Goal: Information Seeking & Learning: Compare options

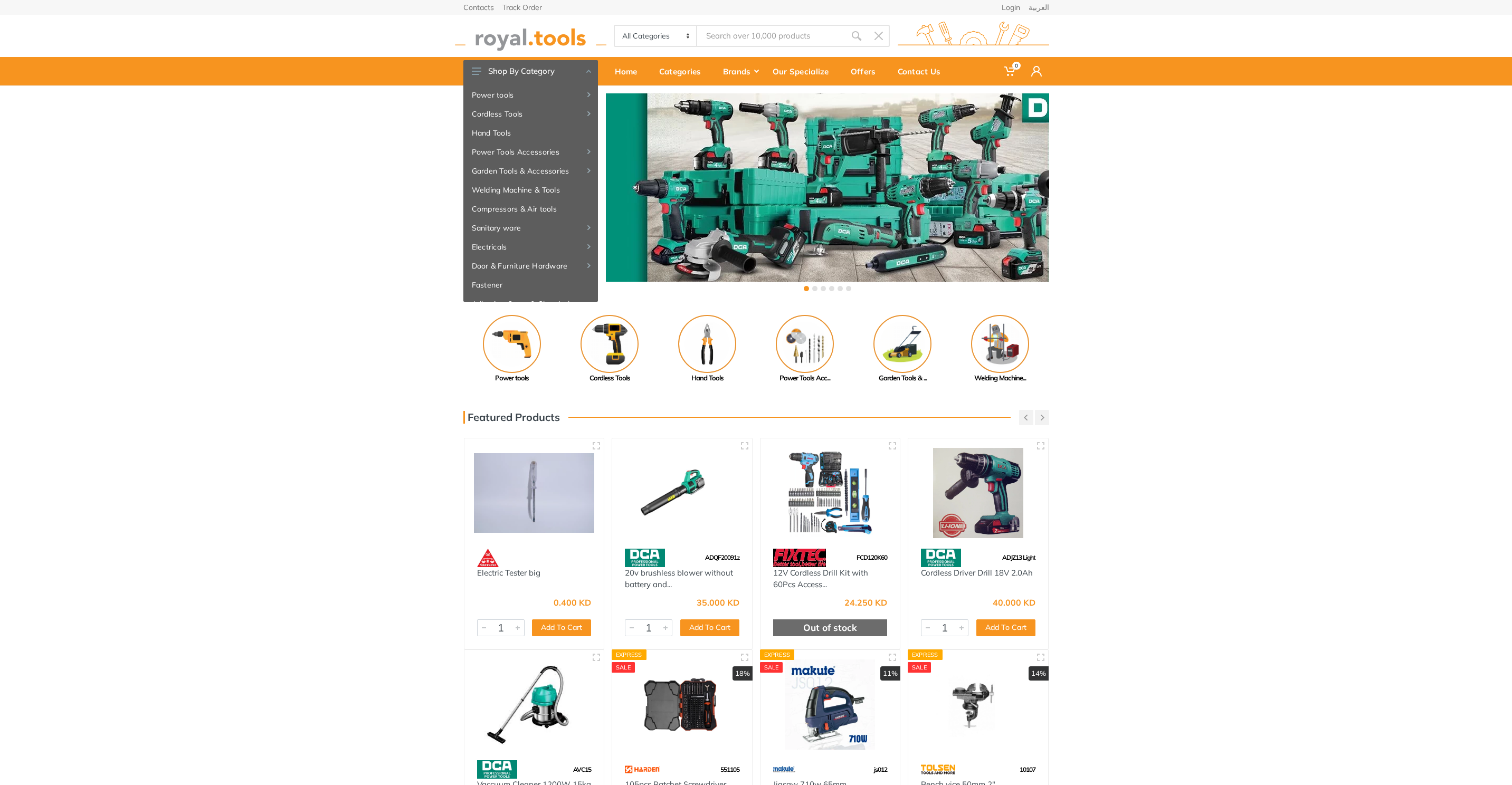
click at [1213, 135] on div "‹ ›" at bounding box center [756, 193] width 1512 height 216
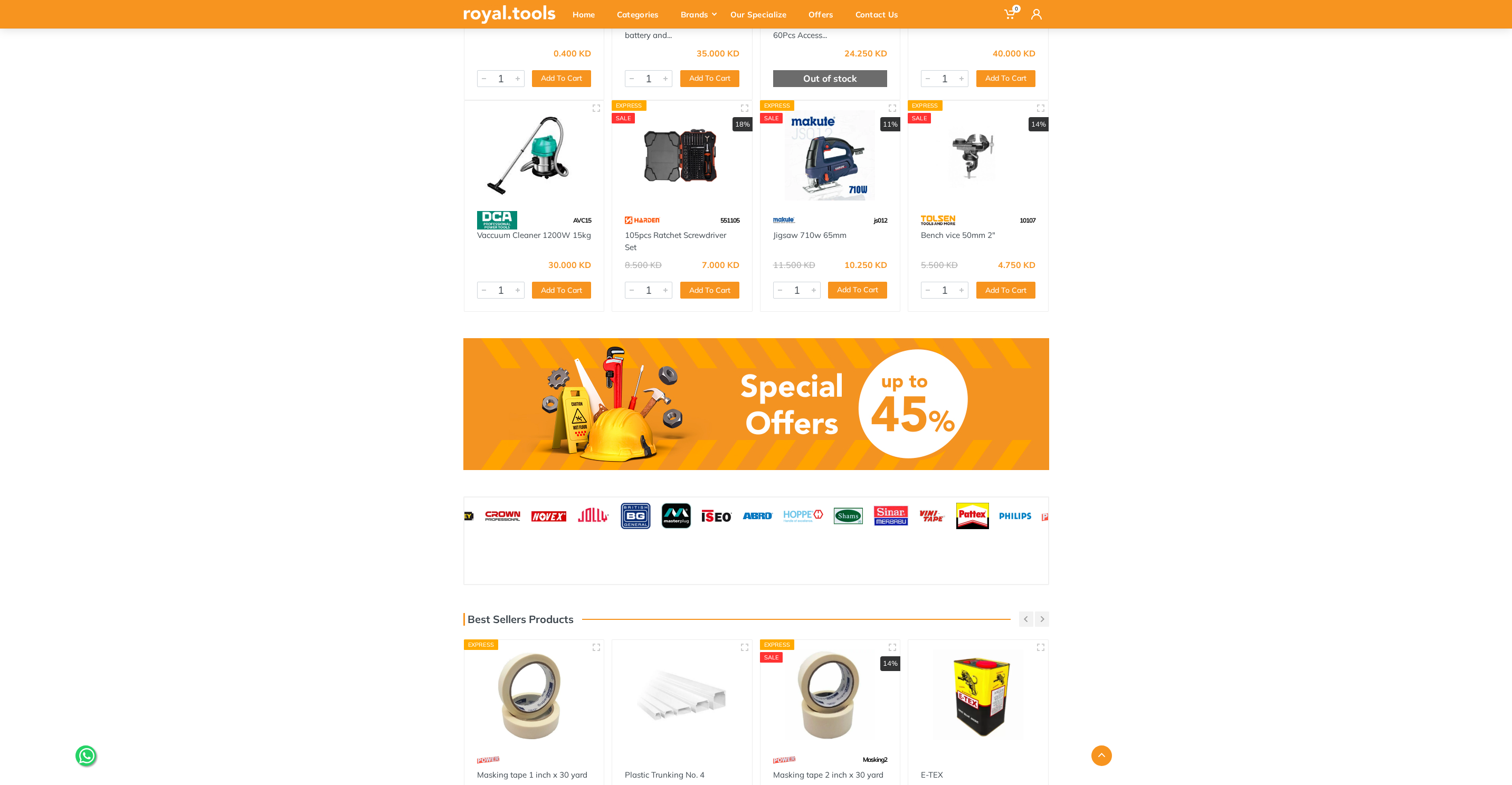
scroll to position [635, 0]
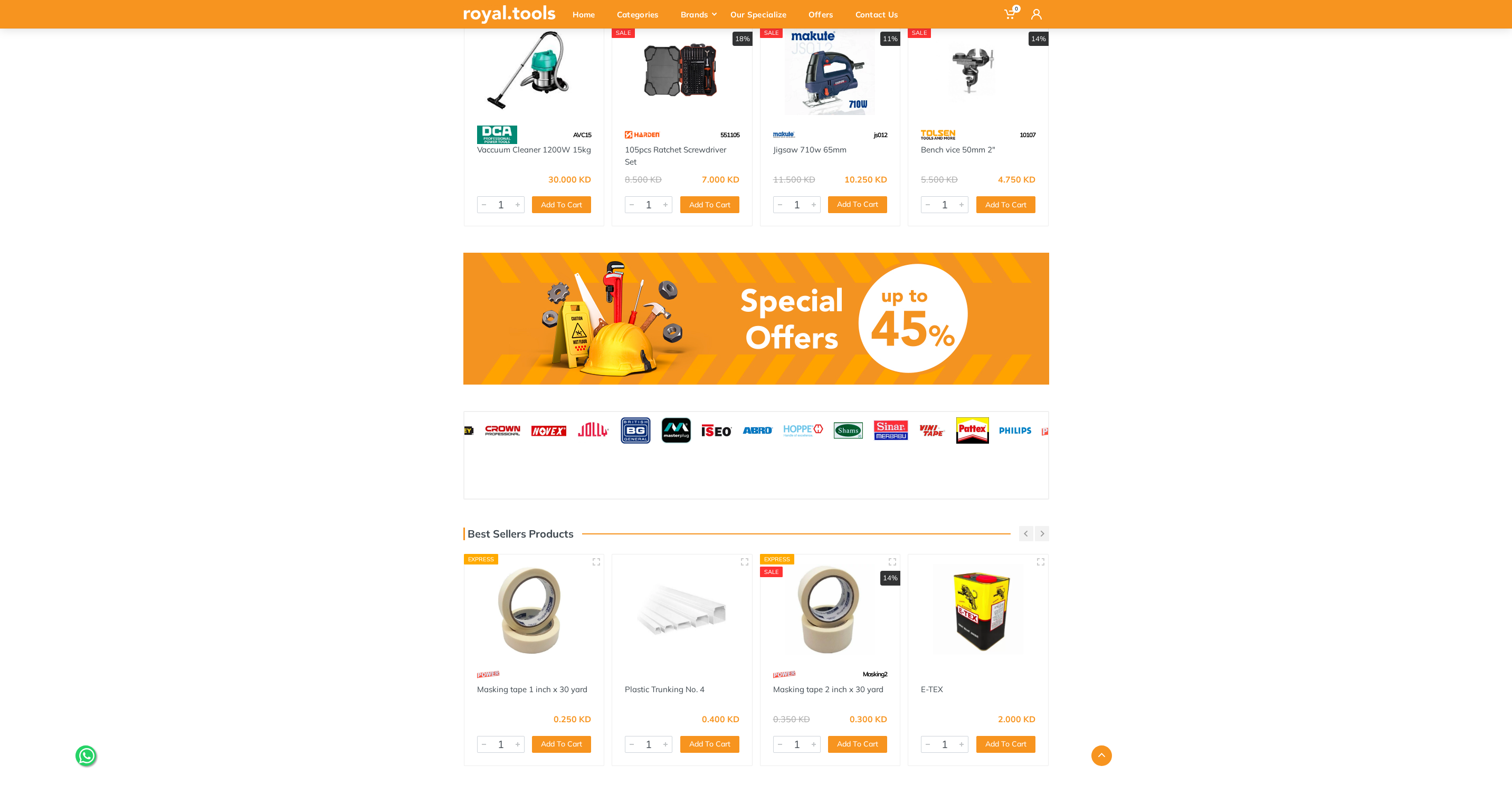
click at [750, 334] on link at bounding box center [756, 319] width 586 height 132
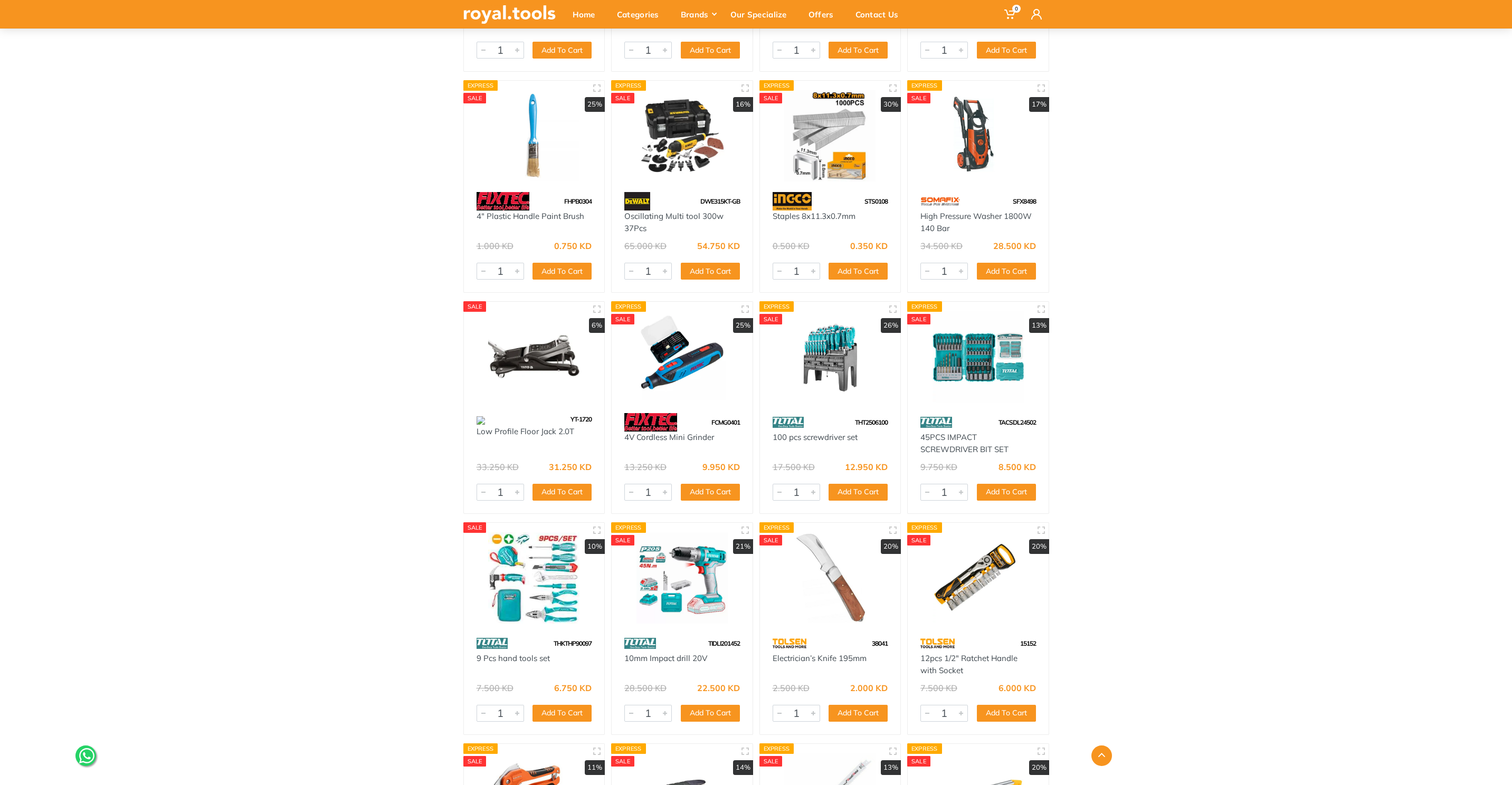
scroll to position [15098, 0]
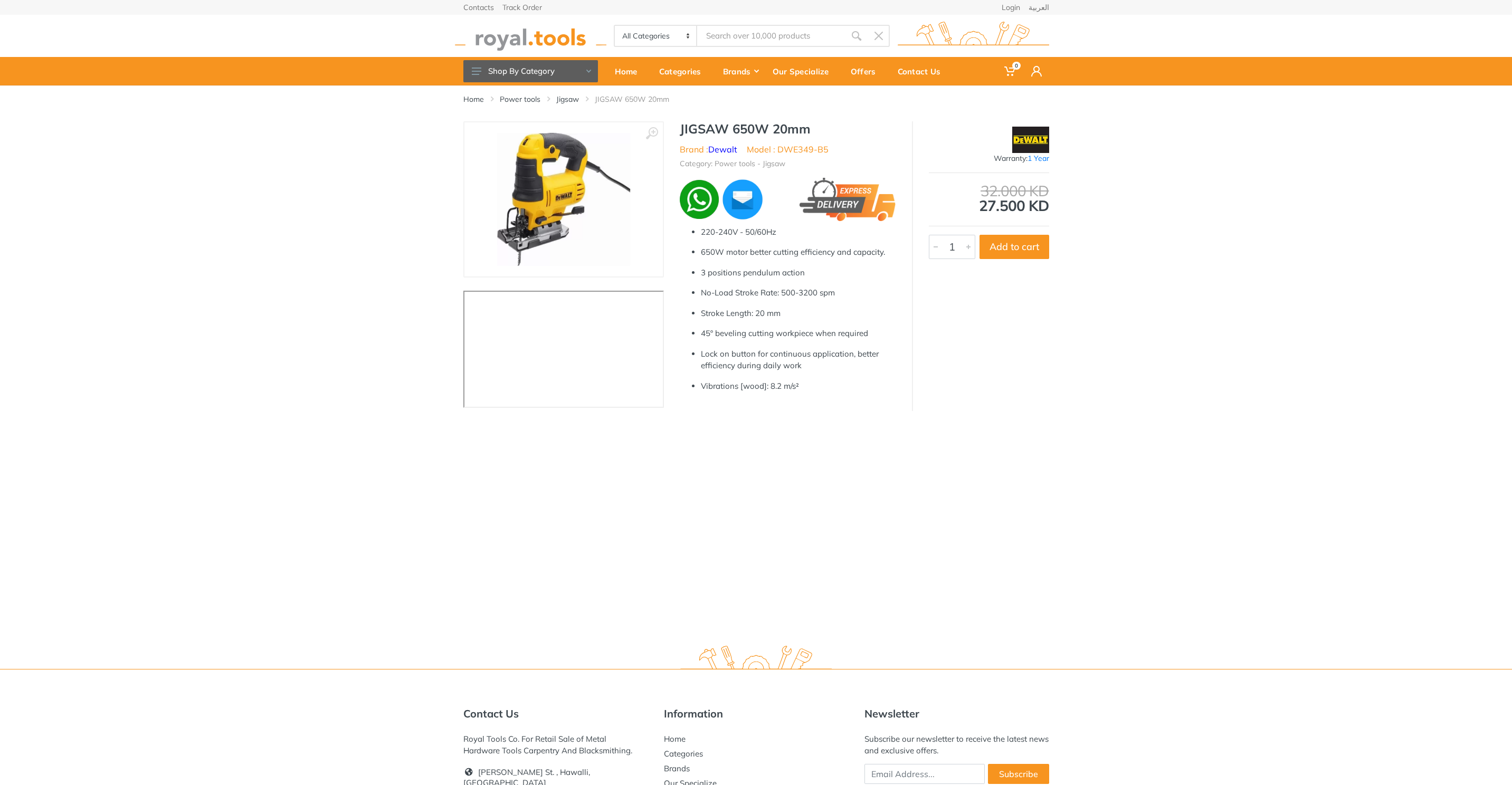
click at [693, 125] on h1 "JIGSAW 650W 20mm" at bounding box center [788, 129] width 216 height 16
drag, startPoint x: 693, startPoint y: 125, endPoint x: 800, endPoint y: 125, distance: 107.0
click at [800, 125] on h1 "JIGSAW 650W 20mm" at bounding box center [788, 129] width 216 height 16
copy h1 "JIGSAW 650W 20mm"
click at [778, 147] on li "Model : DWE349-B5" at bounding box center [787, 149] width 82 height 12
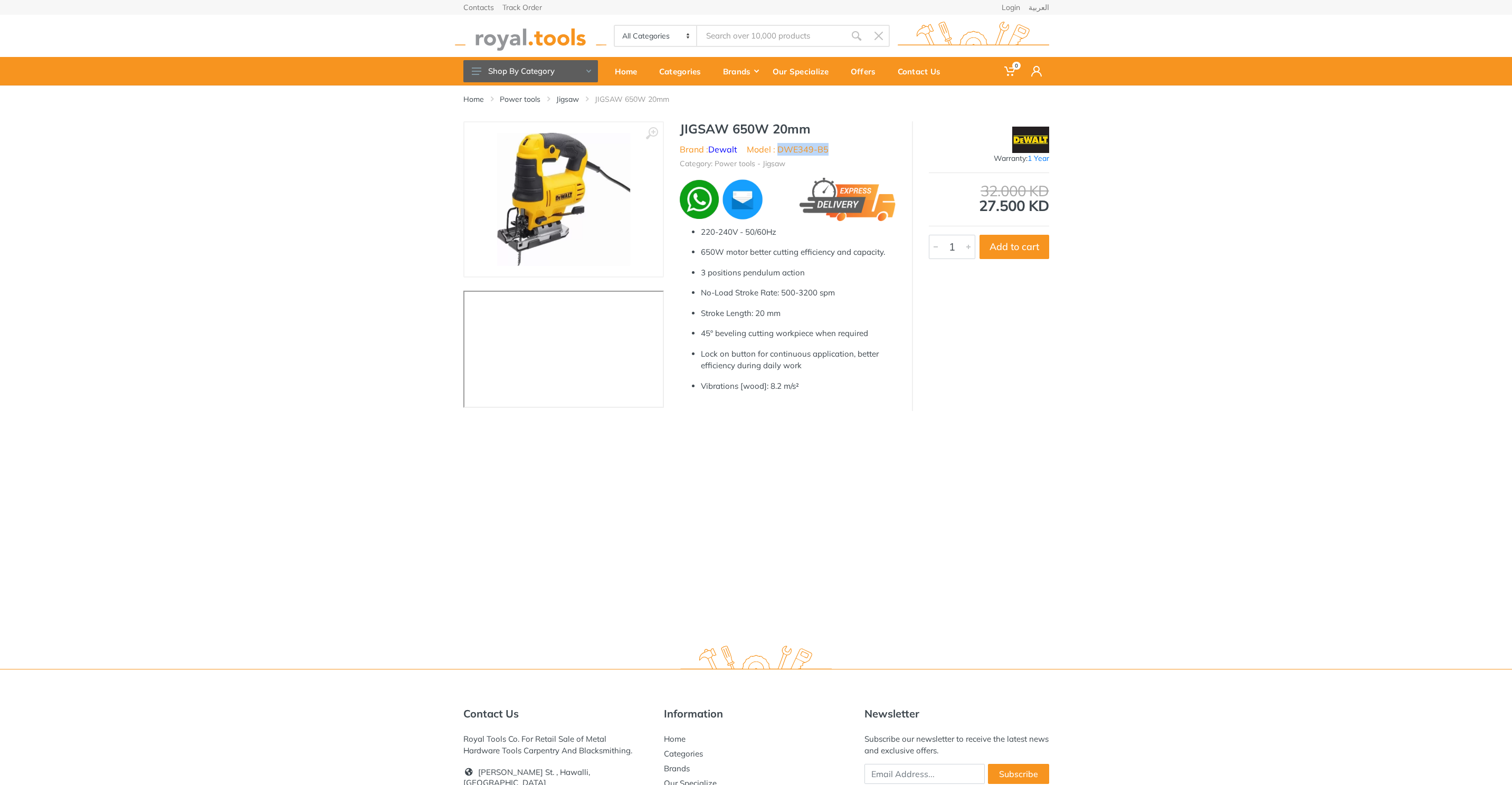
drag, startPoint x: 778, startPoint y: 147, endPoint x: 822, endPoint y: 149, distance: 44.0
click at [822, 149] on li "Model : DWE349-B5" at bounding box center [787, 149] width 82 height 12
copy li "DWE349-B5"
click at [695, 128] on h1 "JIGSAW 650W 20mm" at bounding box center [788, 129] width 216 height 16
drag, startPoint x: 695, startPoint y: 128, endPoint x: 818, endPoint y: 132, distance: 123.1
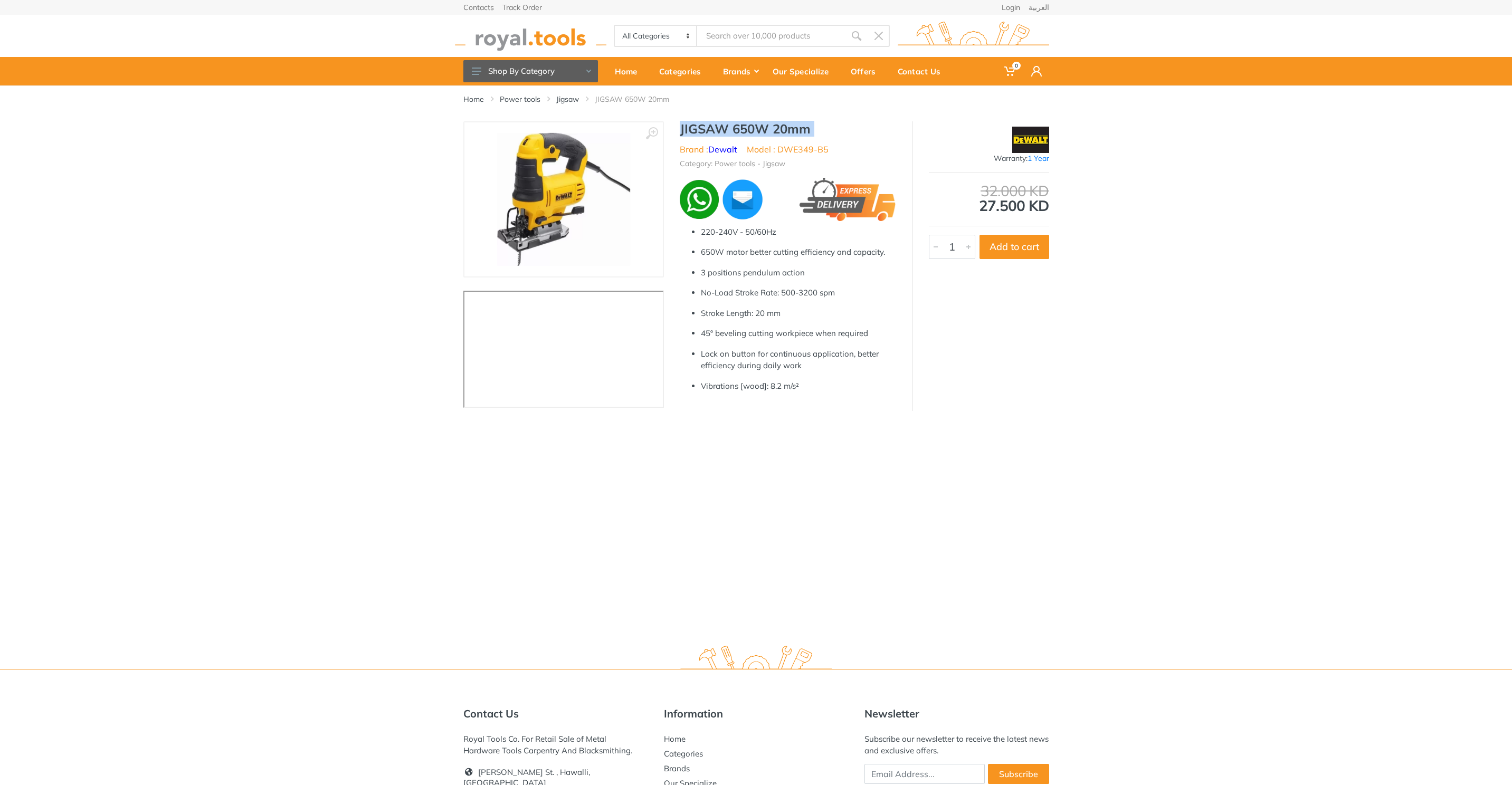
click at [818, 132] on h1 "JIGSAW 650W 20mm" at bounding box center [788, 129] width 216 height 16
copy div "JIGSAW 650W 20mm"
type input "JIGSAW 650W 20mm"
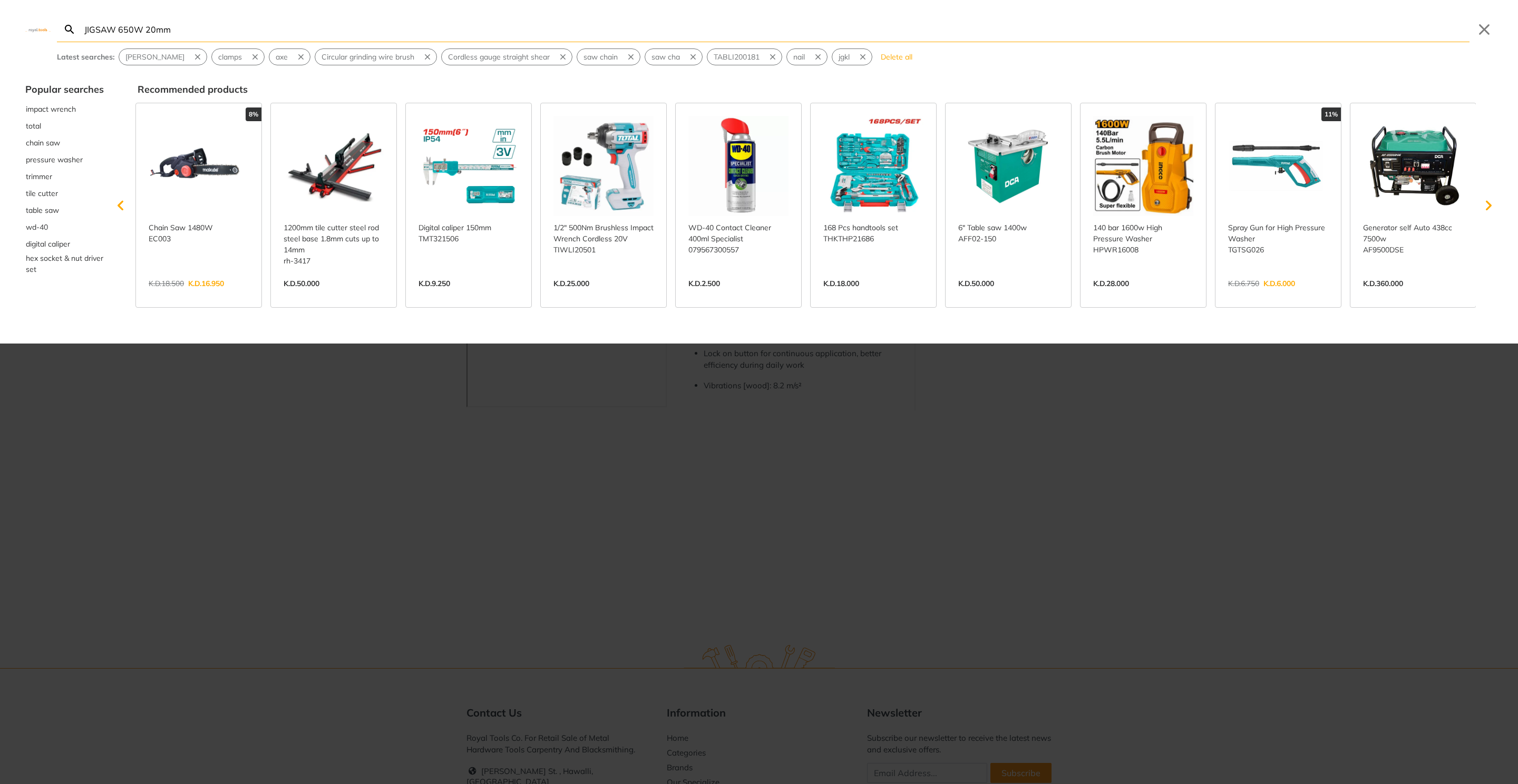
type input "JIGSAW 650W 20mm"
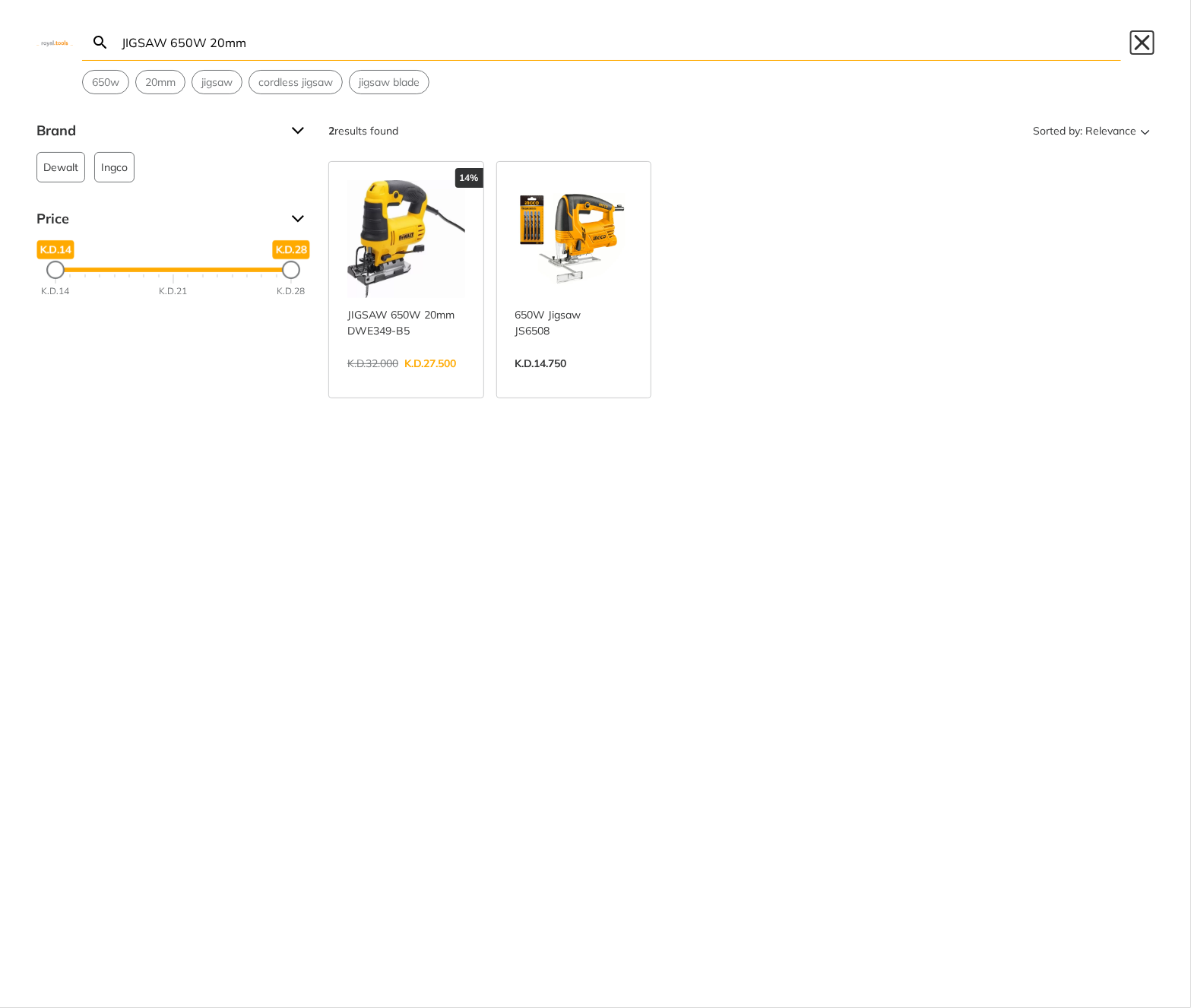
click at [1142, 40] on button "Close" at bounding box center [1142, 42] width 24 height 24
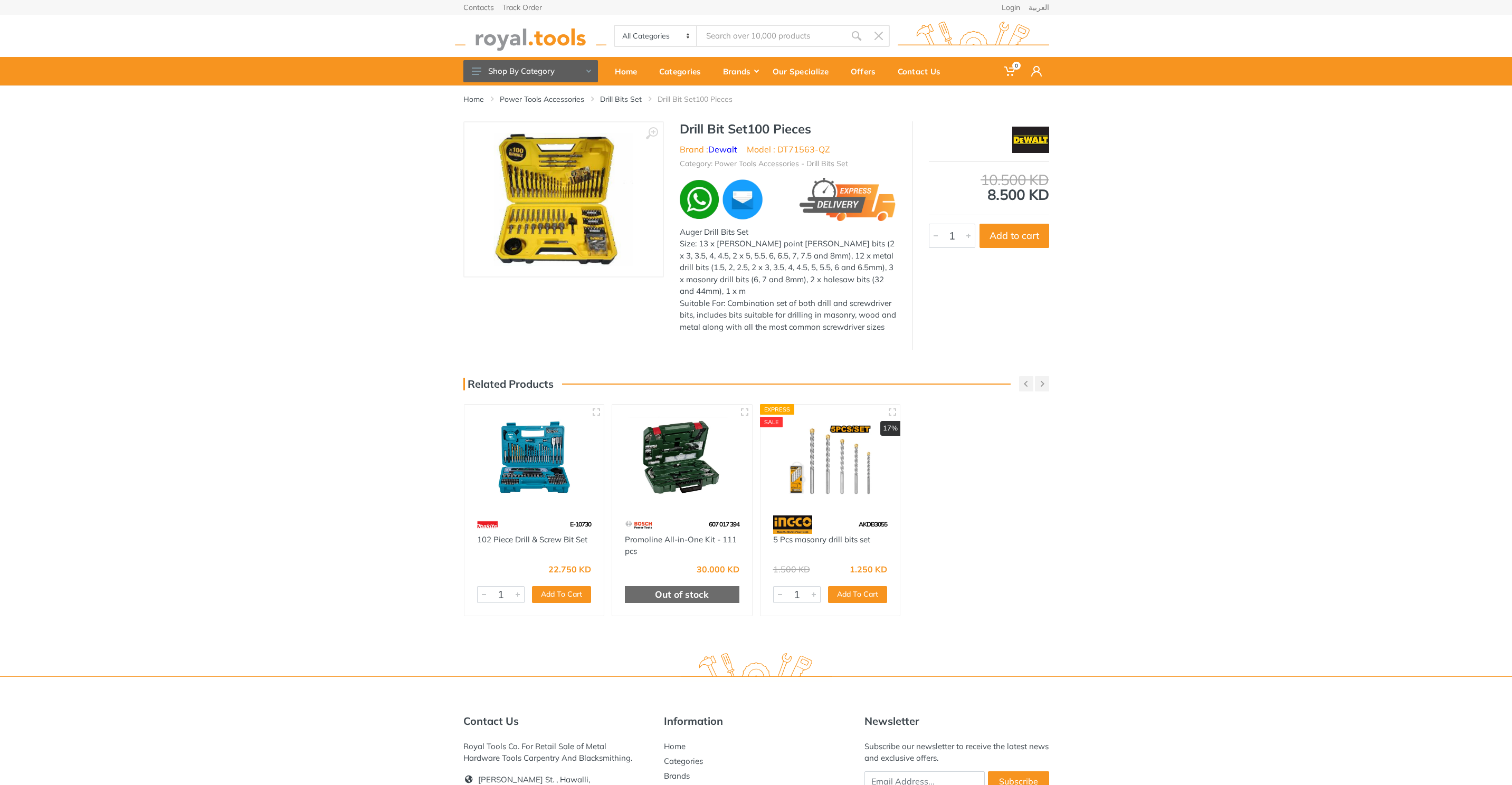
click at [695, 128] on h1 "Drill Bit Set100 Pieces" at bounding box center [788, 129] width 216 height 16
drag, startPoint x: 695, startPoint y: 128, endPoint x: 801, endPoint y: 132, distance: 106.1
click at [801, 132] on h1 "Drill Bit Set100 Pieces" at bounding box center [788, 129] width 216 height 16
copy h1 "Drill Bit Set100 Pieces"
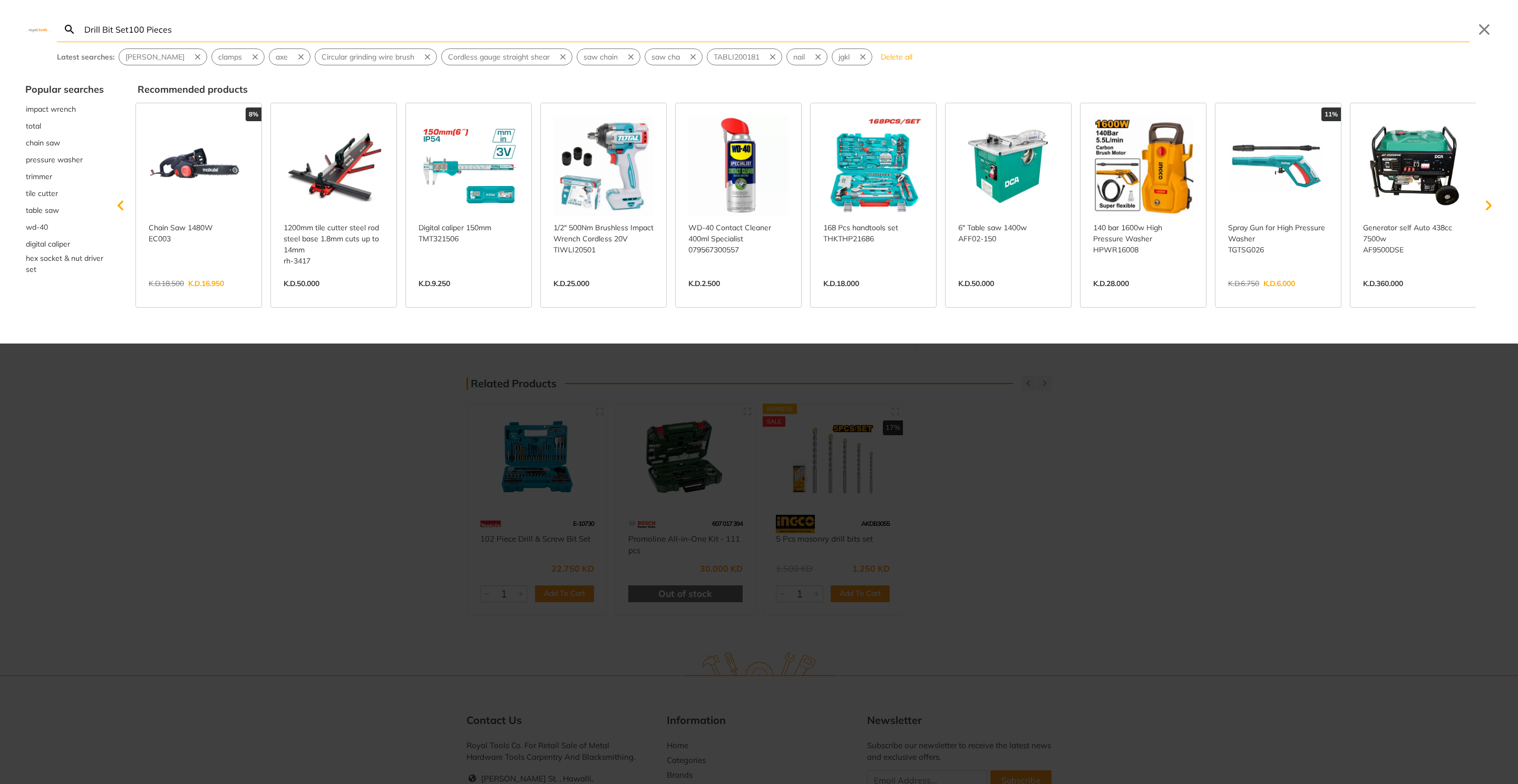
type input "Drill Bit Set100 Pieces"
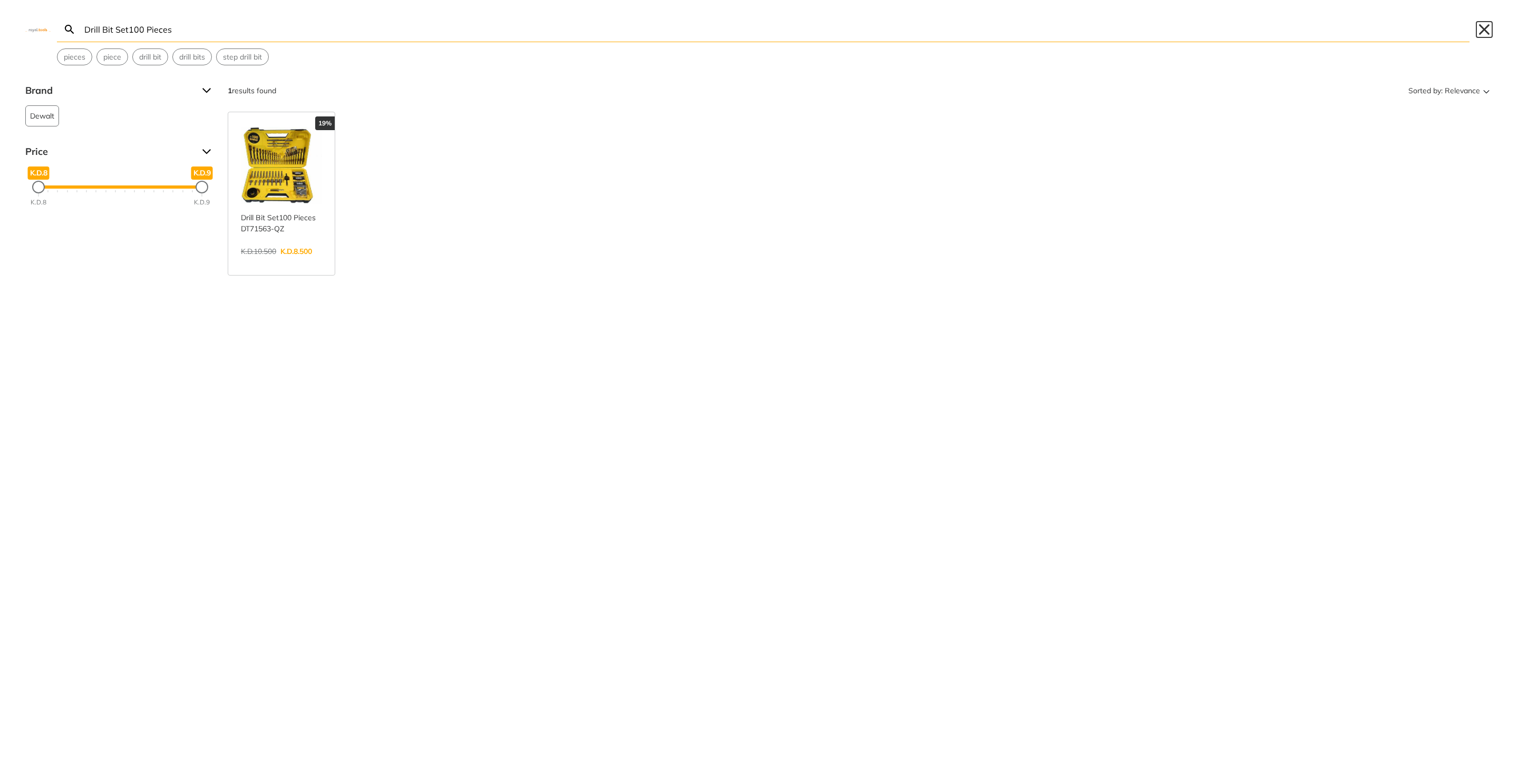
click at [1484, 29] on button "Close" at bounding box center [1484, 29] width 17 height 17
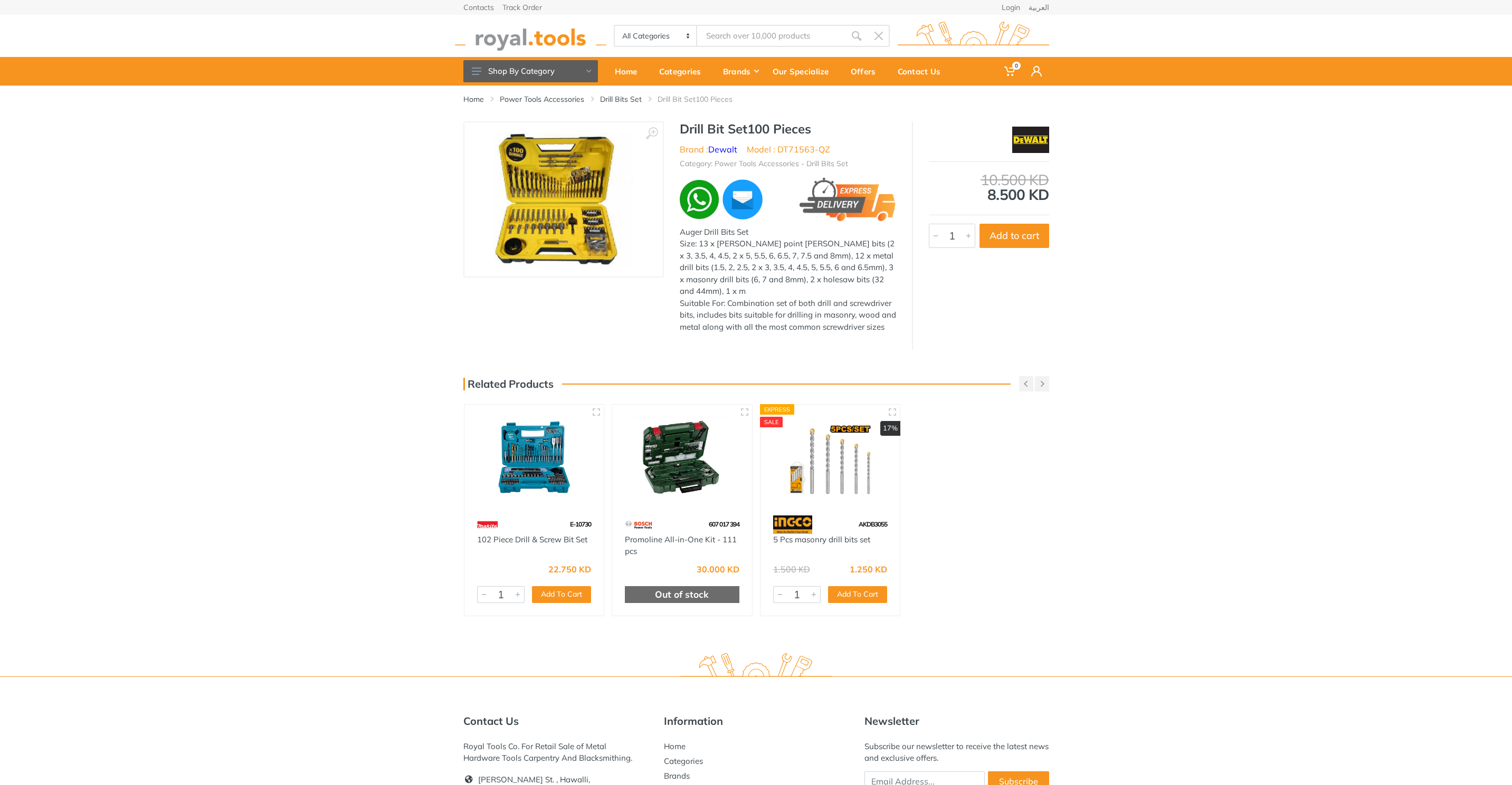
click at [780, 149] on li "Model : DT71563-QZ" at bounding box center [788, 149] width 84 height 12
drag, startPoint x: 780, startPoint y: 149, endPoint x: 825, endPoint y: 150, distance: 45.0
click at [825, 150] on li "Model : DT71563-QZ" at bounding box center [788, 149] width 84 height 12
copy li "DT71563-QZ"
click at [1192, 123] on div "‹ › Drill Bit Set100 Pieces Brand : Dewalt 3419 1" at bounding box center [756, 236] width 1512 height 228
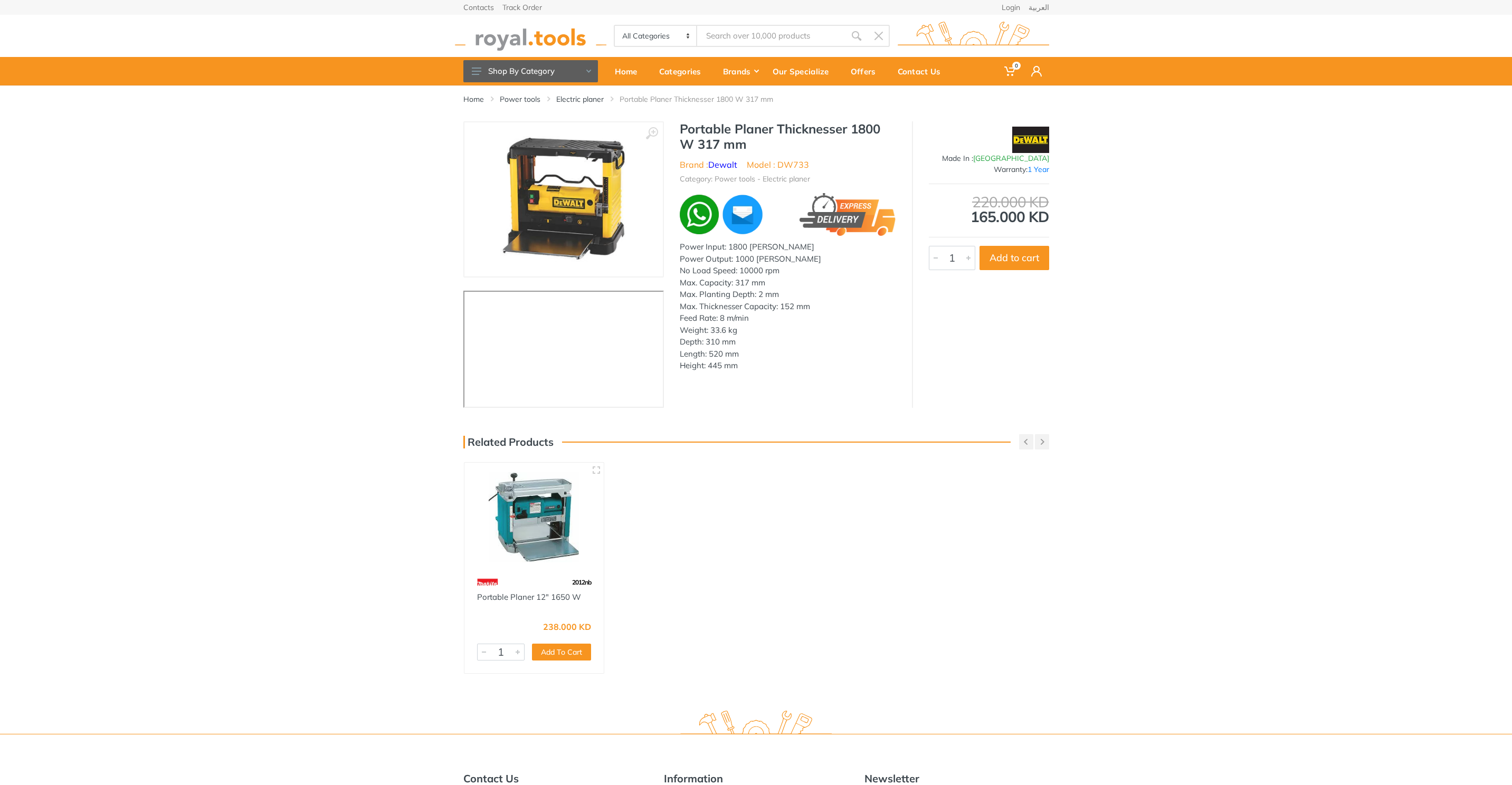
click at [702, 132] on h1 "Portable Planer Thicknesser 1800 W 317 mm" at bounding box center [788, 137] width 216 height 31
drag, startPoint x: 702, startPoint y: 132, endPoint x: 754, endPoint y: 140, distance: 52.6
click at [754, 140] on h1 "Portable Planer Thicknesser 1800 W 317 mm" at bounding box center [788, 137] width 216 height 31
copy div "Portable Planer Thicknesser 1800 W 317 mm"
click at [796, 163] on li "Model : DW733" at bounding box center [778, 165] width 62 height 12
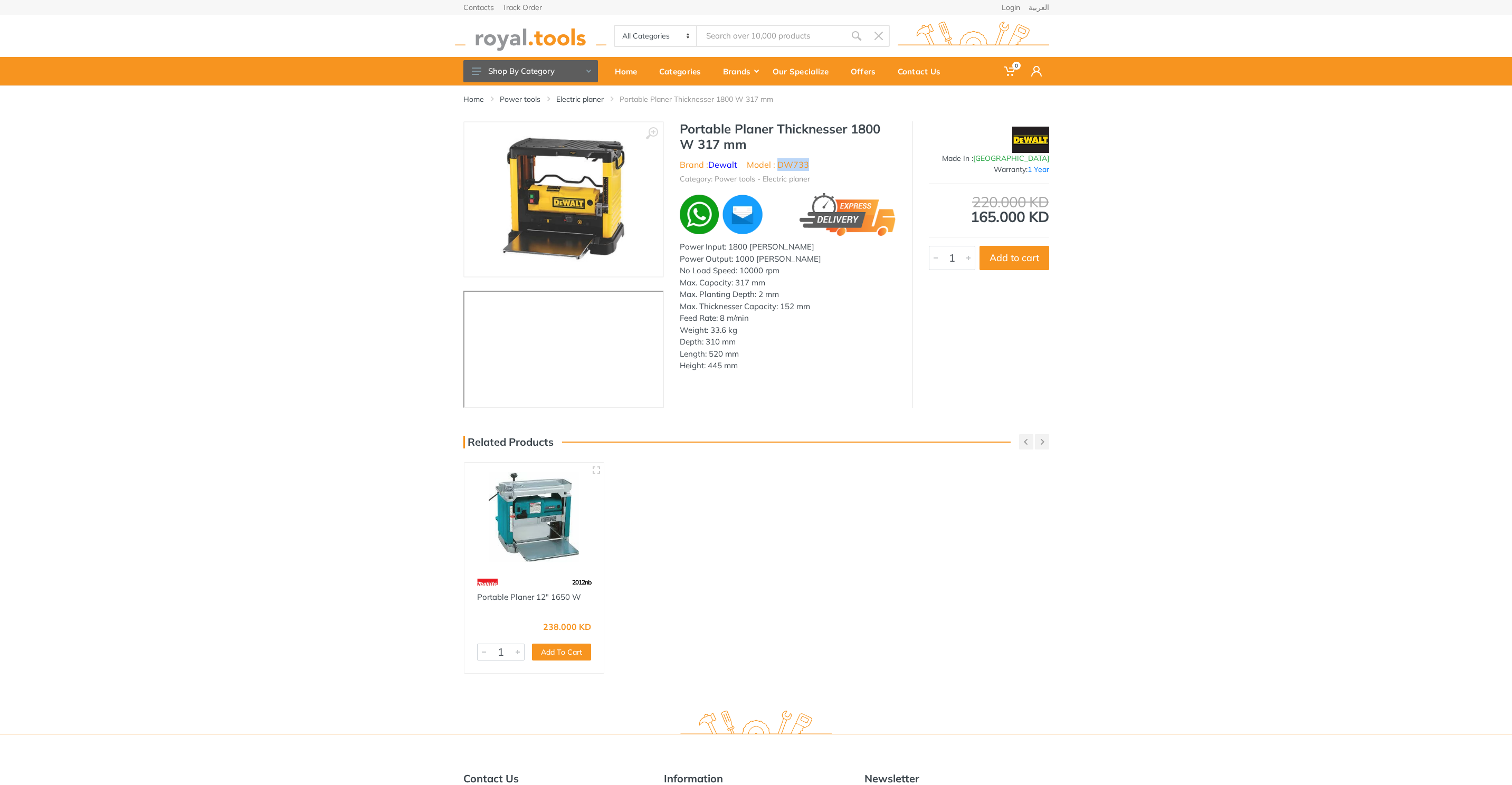
click at [796, 163] on li "Model : DW733" at bounding box center [778, 165] width 62 height 12
copy li "DW733"
click at [705, 128] on h1 "Portable Planer Thicknesser 1800 W 317 mm" at bounding box center [788, 137] width 216 height 31
drag, startPoint x: 705, startPoint y: 128, endPoint x: 754, endPoint y: 140, distance: 50.4
click at [754, 140] on h1 "Portable Planer Thicknesser 1800 W 317 mm" at bounding box center [788, 137] width 216 height 31
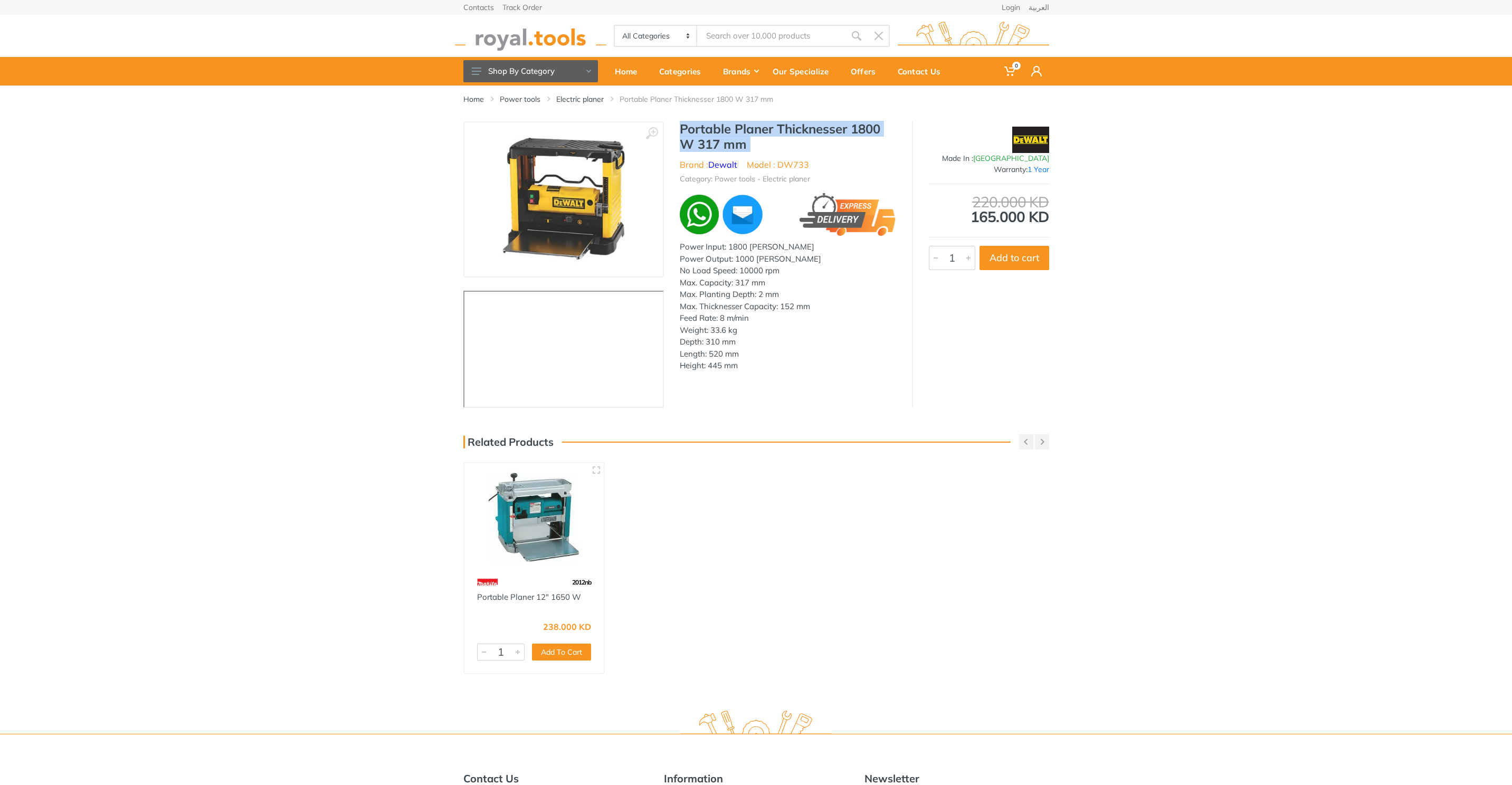
copy div "Portable Planer Thicknesser 1800 W 317 mm"
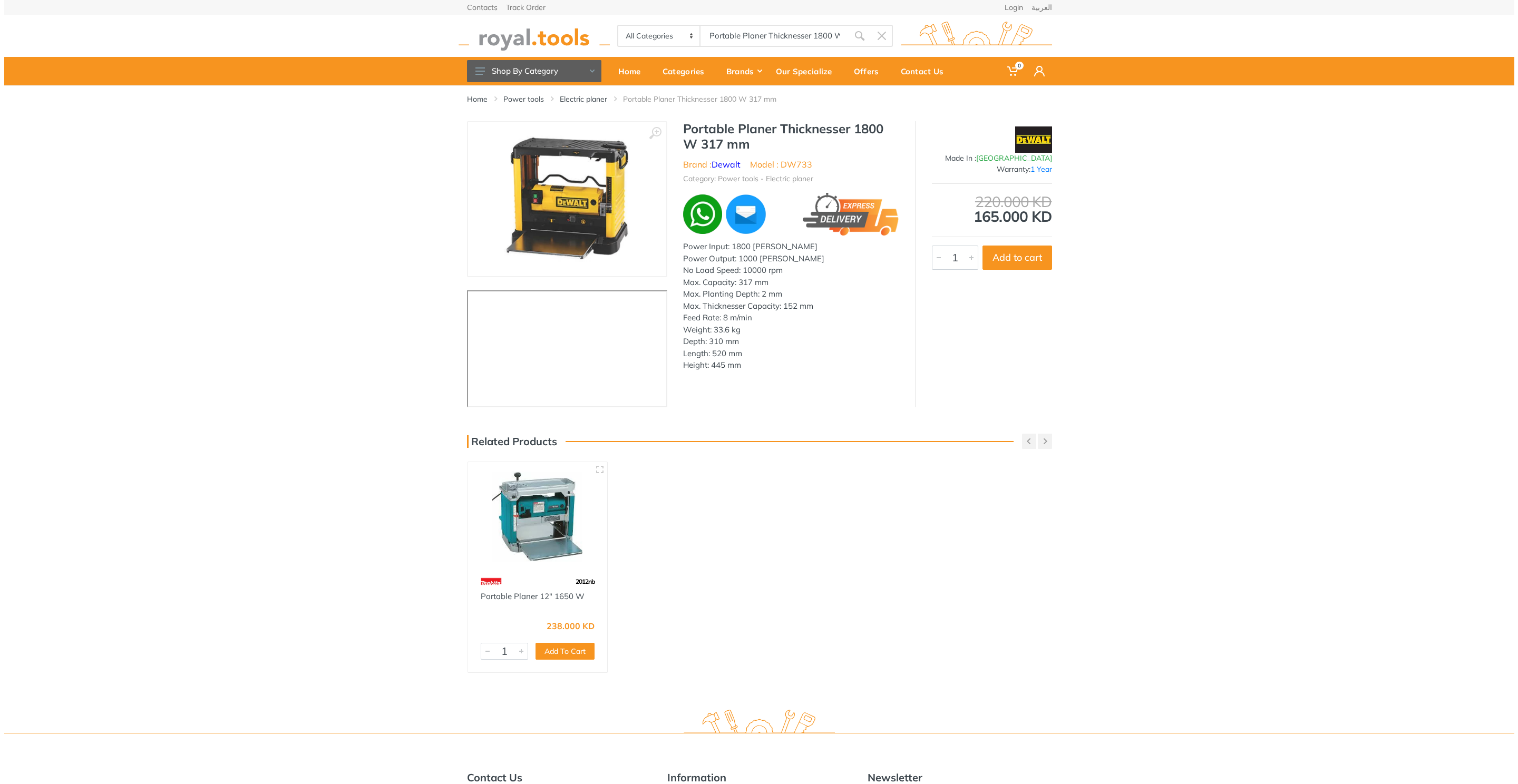
scroll to position [0, 36]
type input "Portable Planer Thicknesser 1800 W 317 mm"
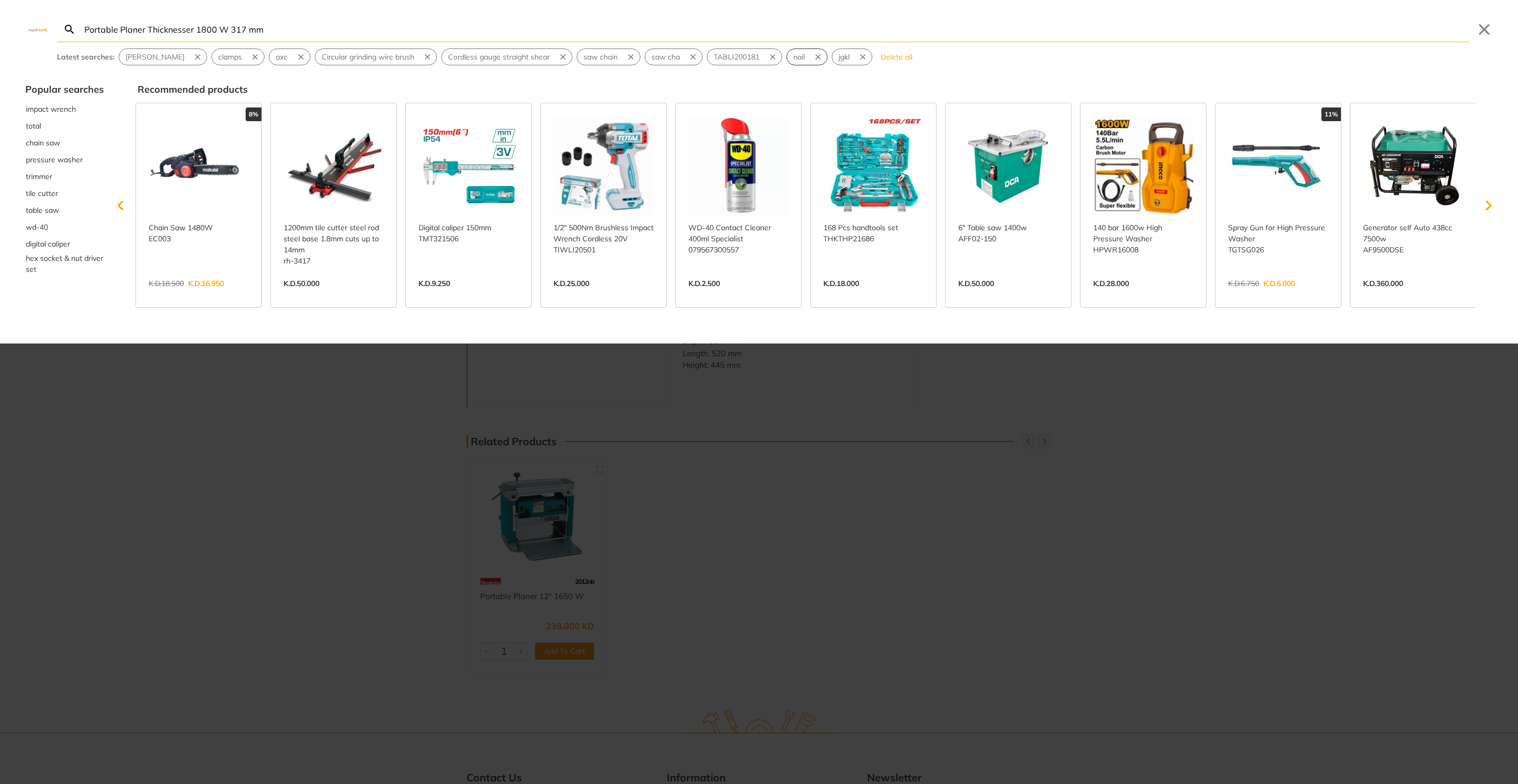
type input "Portable Planer Thicknesser 1800 W 317 mm"
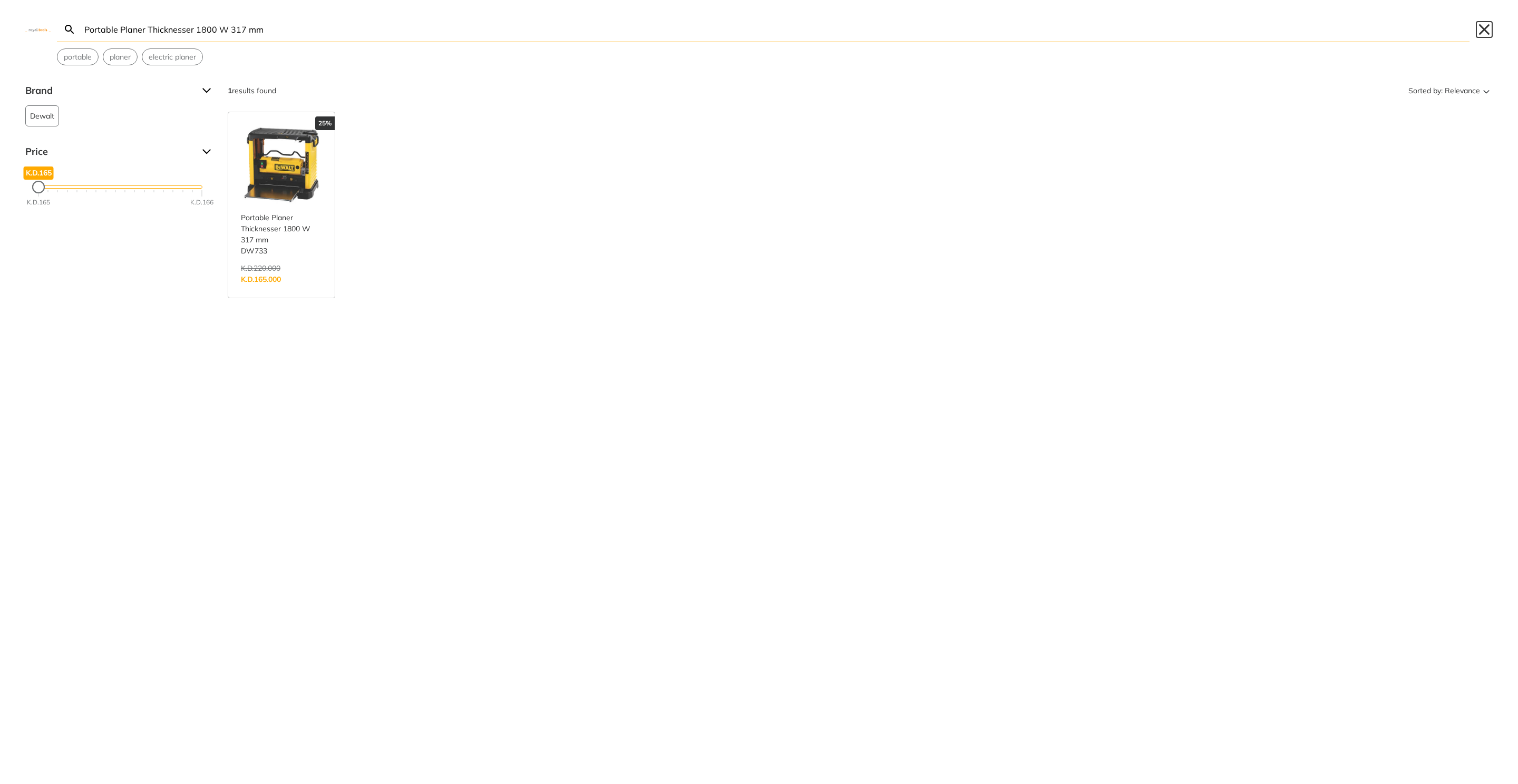
click at [1485, 31] on button "Close" at bounding box center [1484, 29] width 17 height 17
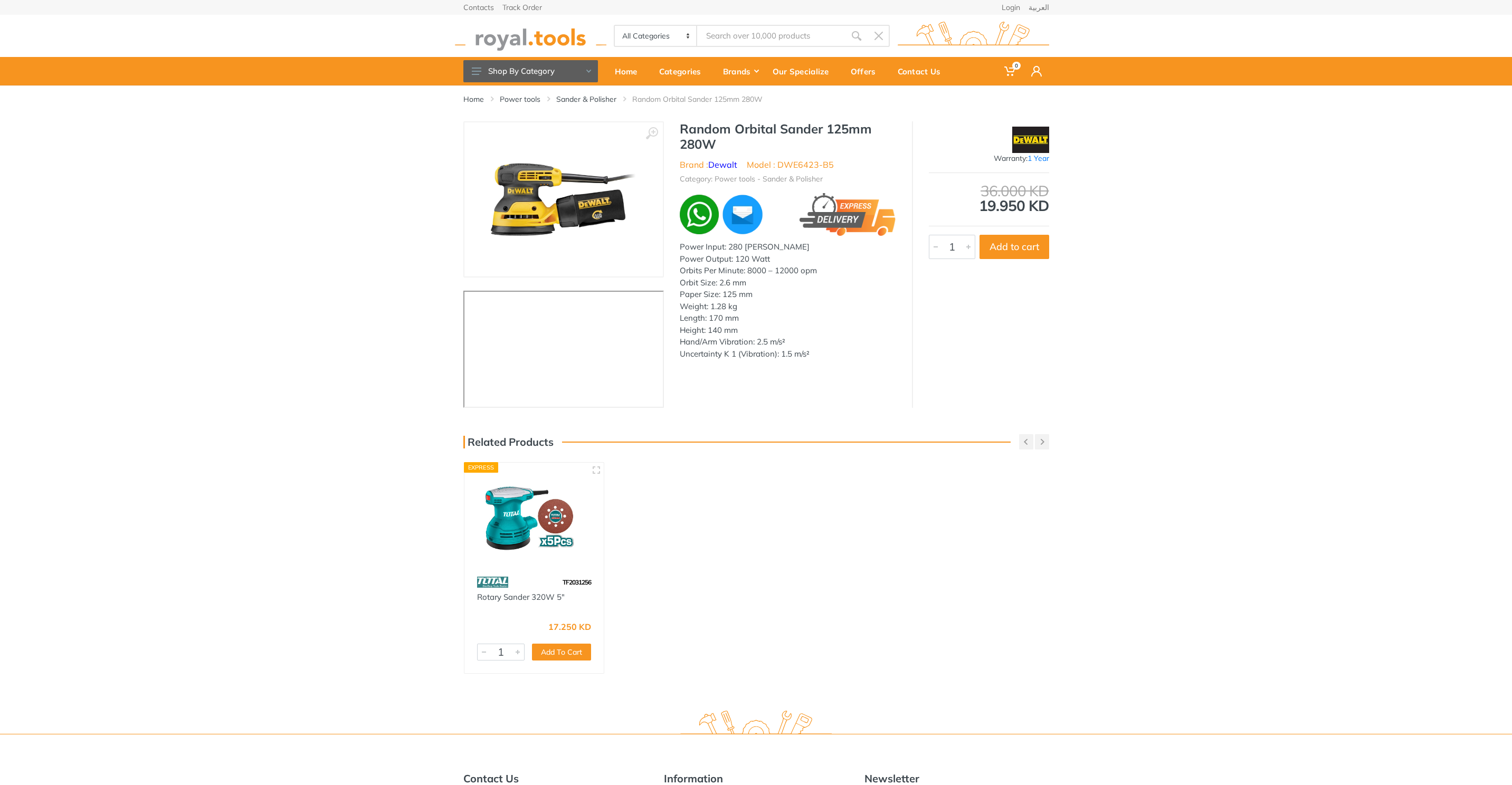
click at [693, 130] on h1 "Random Orbital Sander 125mm 280W" at bounding box center [788, 137] width 216 height 31
drag, startPoint x: 693, startPoint y: 130, endPoint x: 713, endPoint y: 142, distance: 23.3
click at [713, 142] on h1 "Random Orbital Sander 125mm 280W" at bounding box center [788, 137] width 216 height 31
copy div "Random Orbital Sander 125mm 280W"
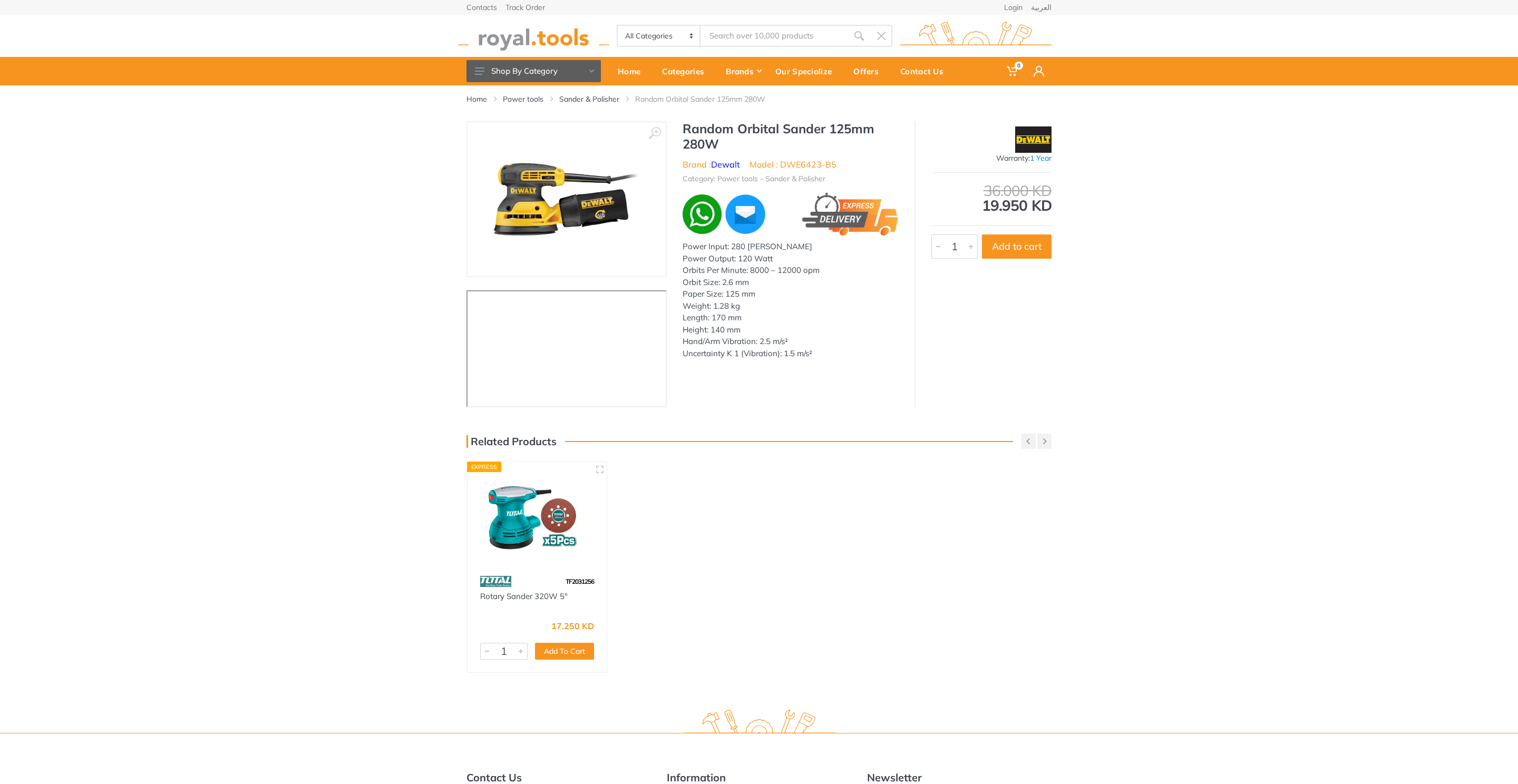
type input "Random Orbital Sander 125mm 280W"
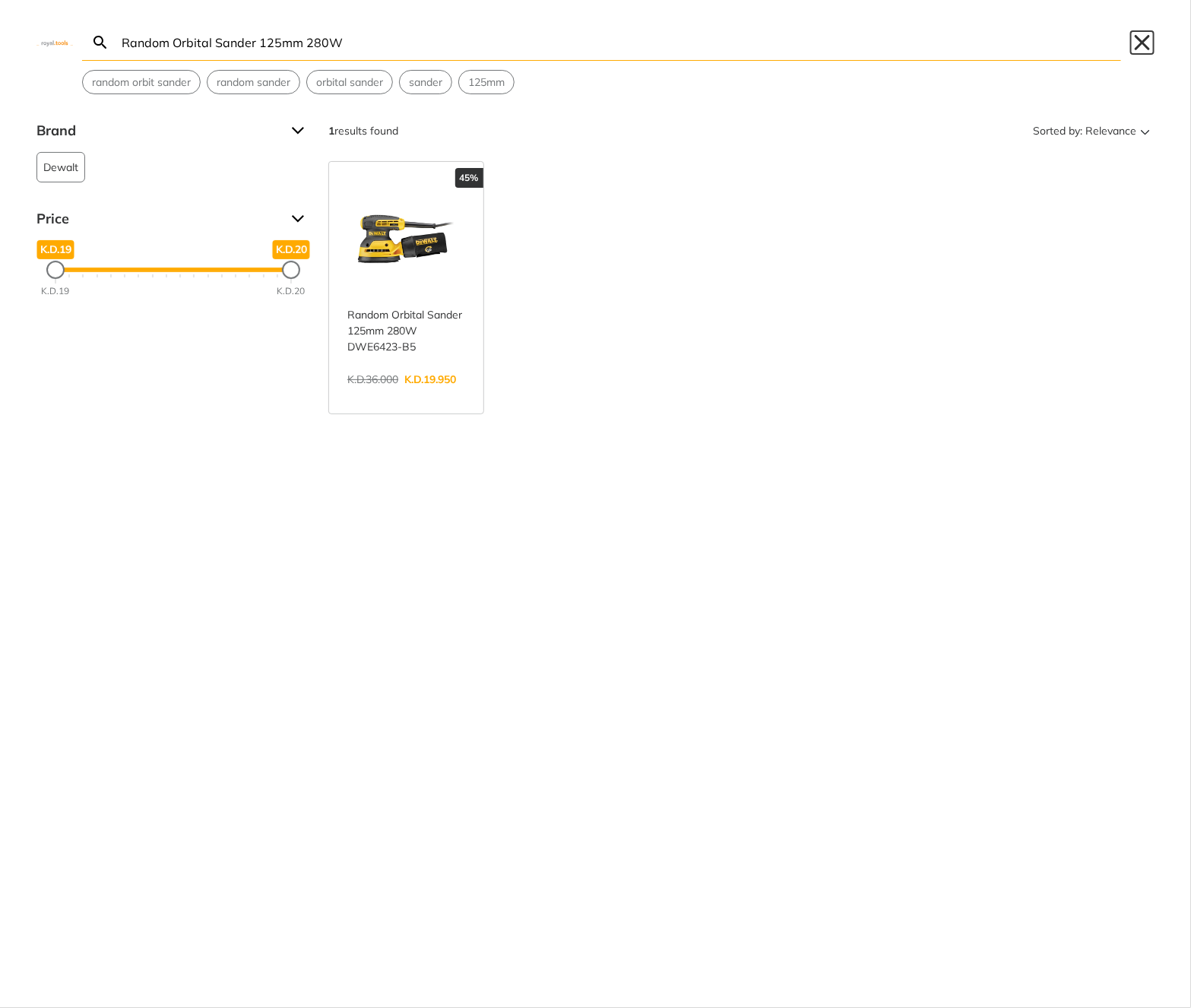
click at [1143, 33] on button "Close" at bounding box center [1142, 42] width 24 height 24
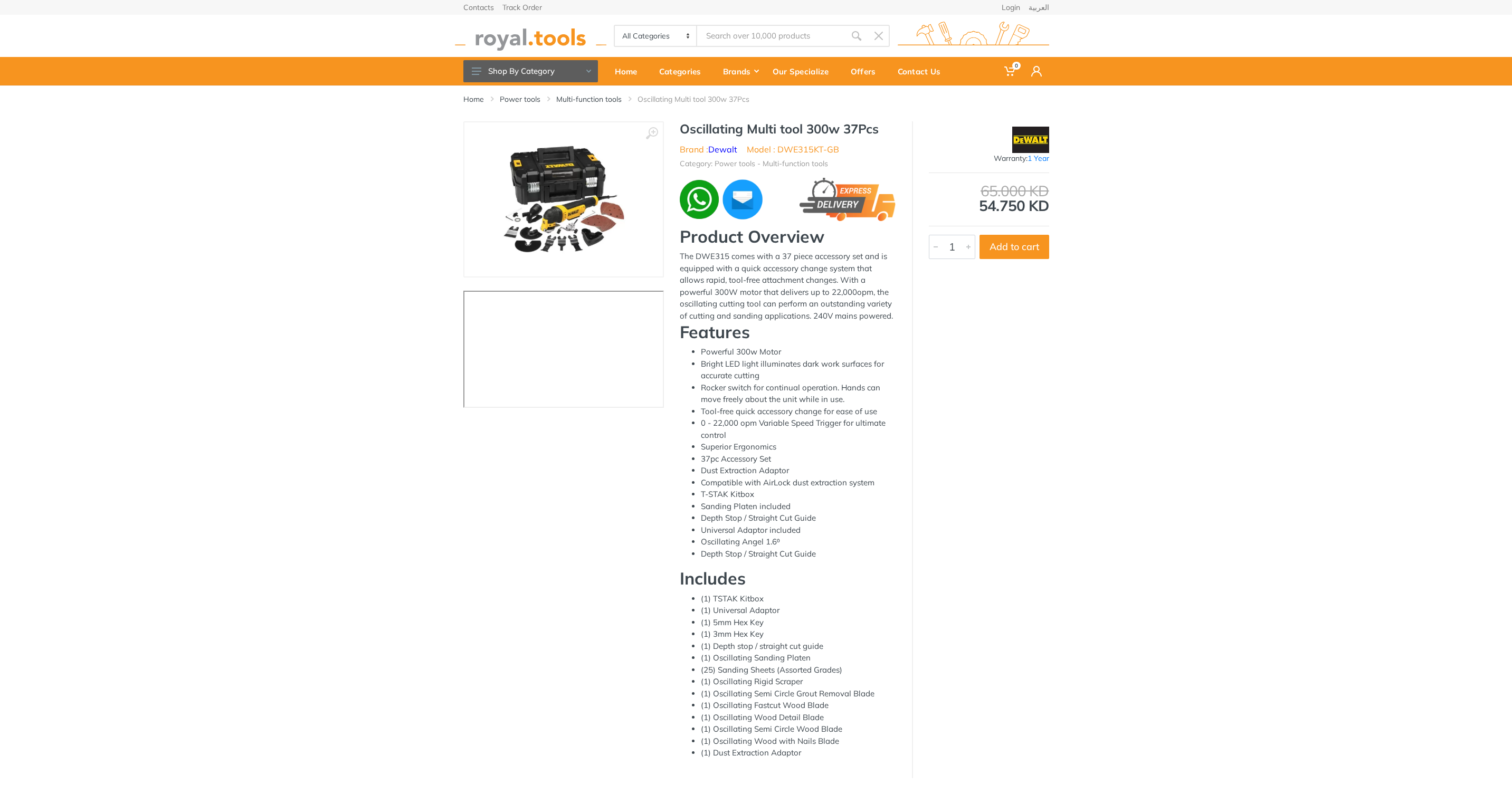
click at [705, 124] on h1 "Oscillating Multi tool 300w 37Pcs" at bounding box center [788, 129] width 216 height 16
drag, startPoint x: 705, startPoint y: 124, endPoint x: 869, endPoint y: 130, distance: 164.1
click at [869, 130] on h1 "Oscillating Multi tool 300w 37Pcs" at bounding box center [788, 129] width 216 height 16
copy h1 "Oscillating Multi tool 300w 37Pcs"
click at [787, 147] on li "Model : DWE315KT-GB" at bounding box center [793, 149] width 92 height 12
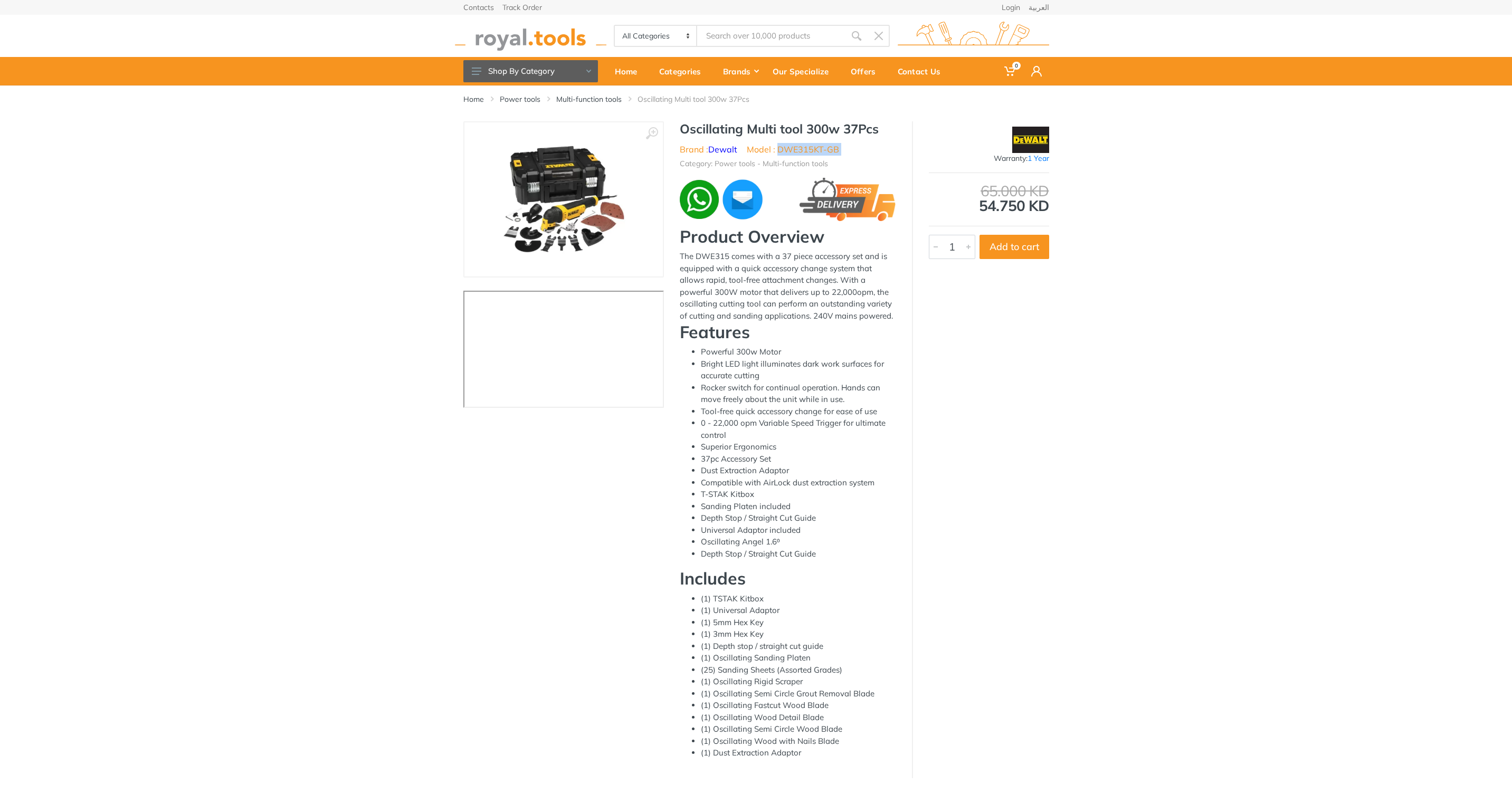
drag, startPoint x: 787, startPoint y: 147, endPoint x: 842, endPoint y: 150, distance: 55.1
click at [842, 150] on ul "Brand : Dewalt Model : DWE315KT-GB" at bounding box center [788, 149] width 216 height 12
copy div "DWE315KT-GB"
click at [729, 128] on h1 "Oscillating Multi tool 300w 37Pcs" at bounding box center [788, 129] width 216 height 16
drag, startPoint x: 729, startPoint y: 128, endPoint x: 871, endPoint y: 135, distance: 142.2
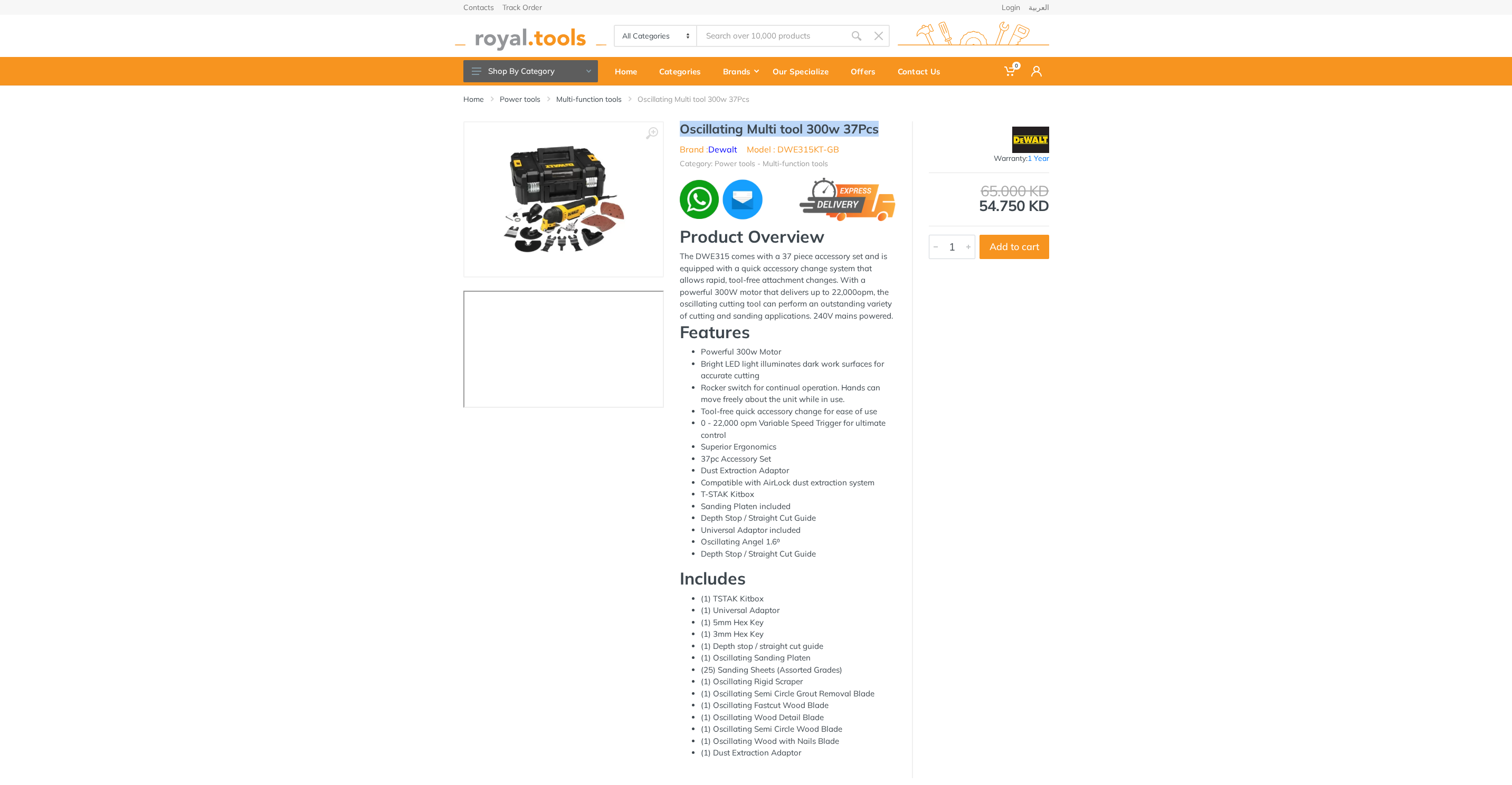
click at [871, 135] on h1 "Oscillating Multi tool 300w 37Pcs" at bounding box center [788, 129] width 216 height 16
copy h1 "Oscillating Multi tool 300w 37Pcs"
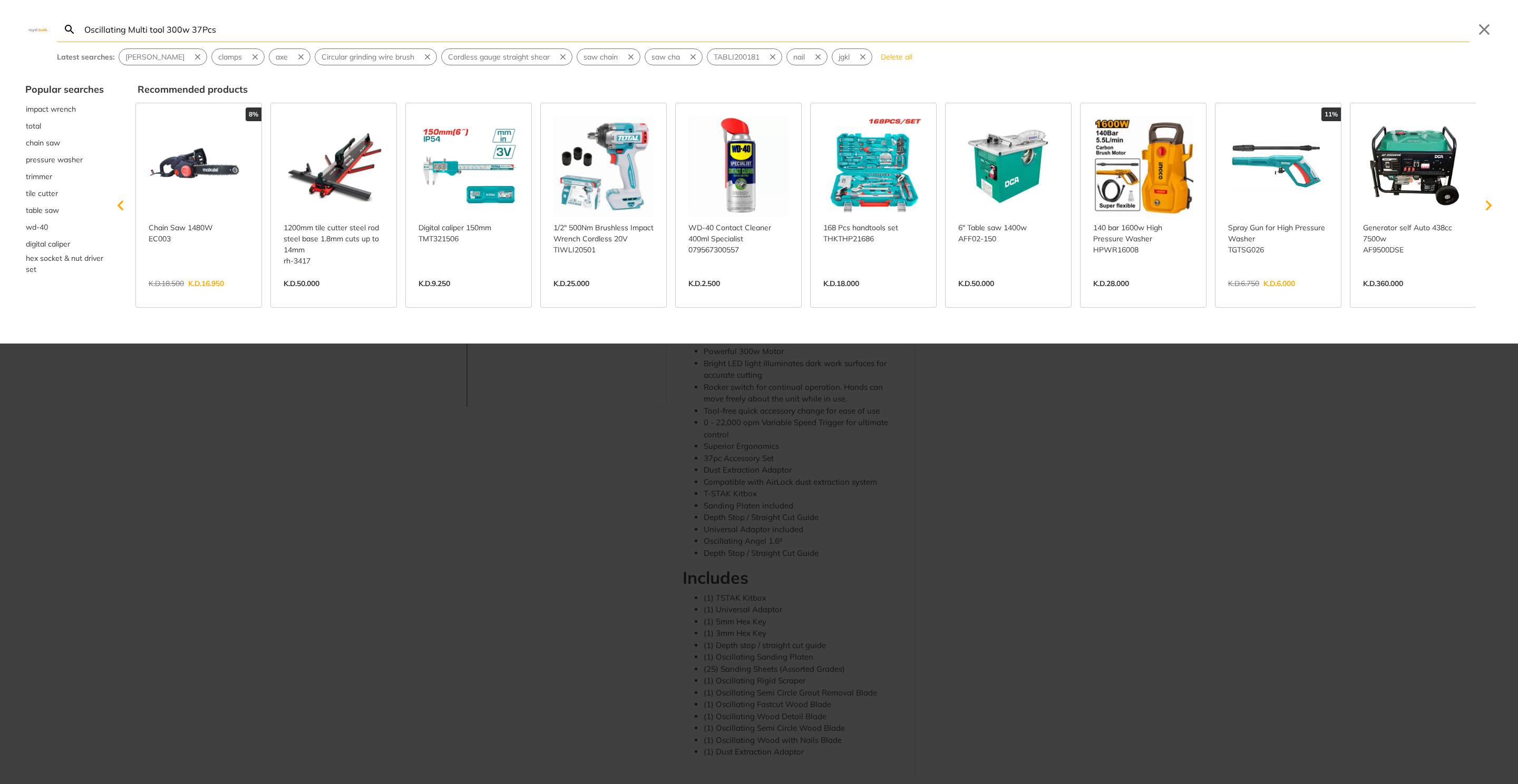
type input "Oscillating Multi tool 300w 37Pcs"
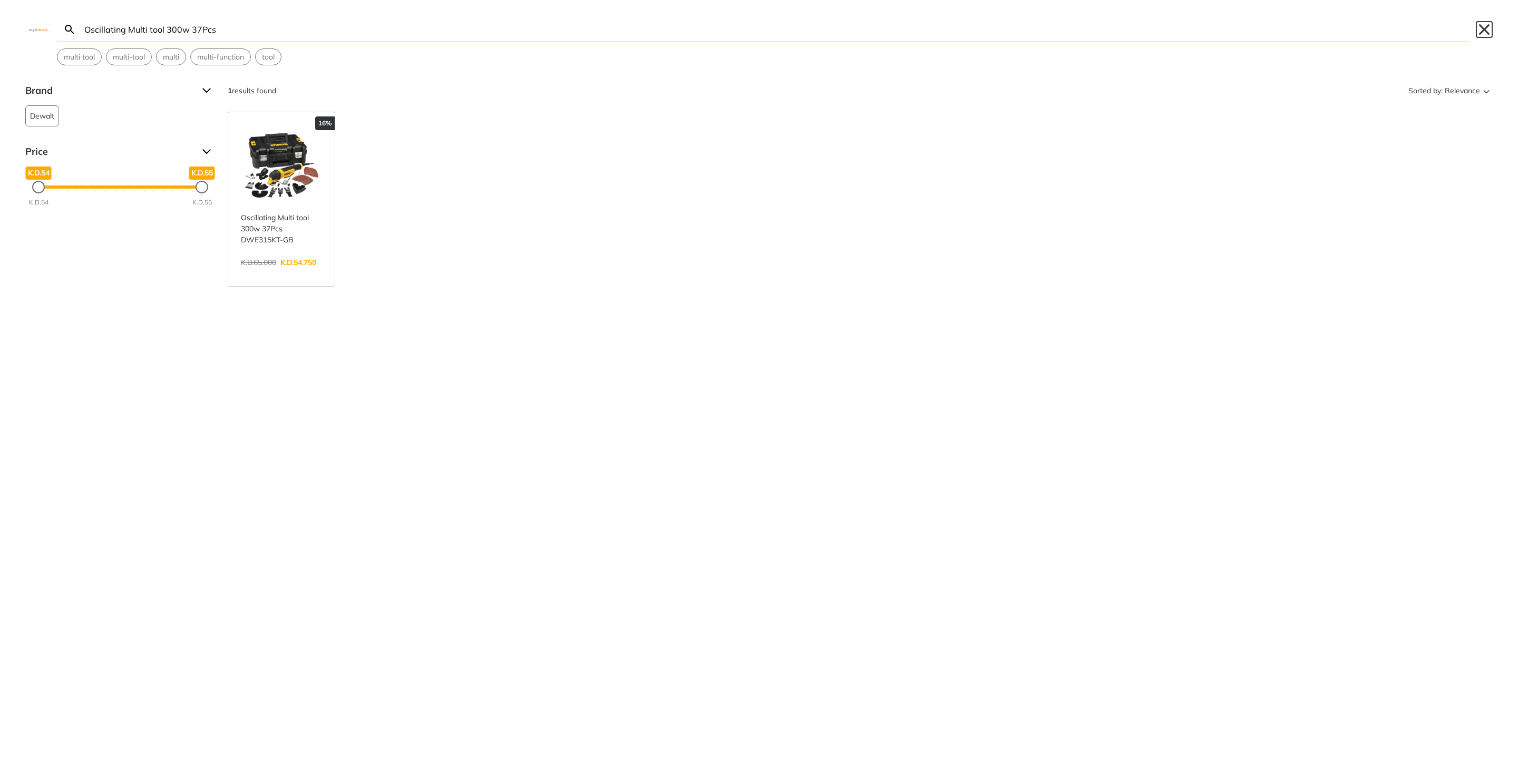
click at [1478, 29] on button "Close" at bounding box center [1484, 29] width 17 height 17
